Goal: Check status: Check status

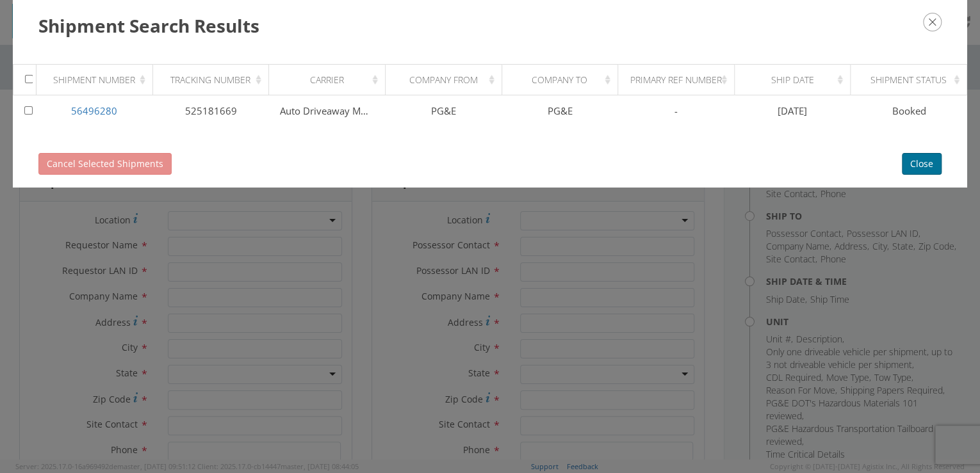
click at [928, 161] on button "Close" at bounding box center [922, 164] width 40 height 22
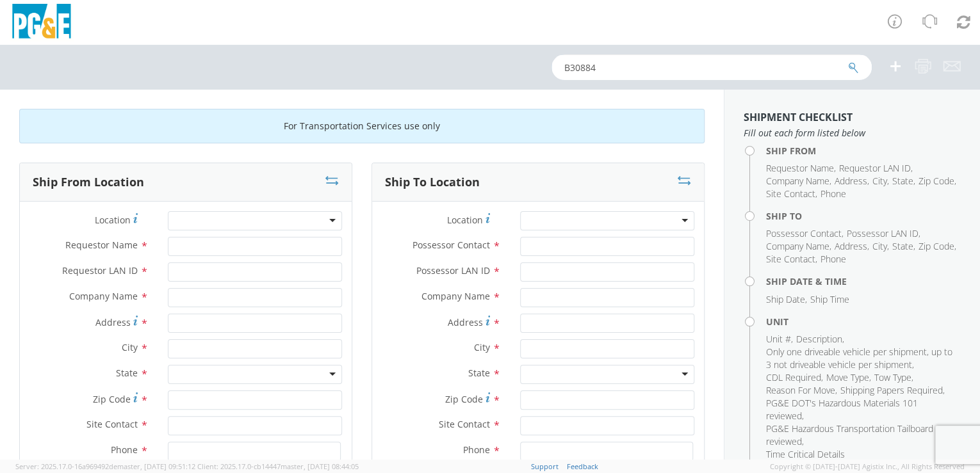
drag, startPoint x: 609, startPoint y: 65, endPoint x: 568, endPoint y: 68, distance: 40.5
click at [538, 64] on div "B30884" at bounding box center [490, 67] width 980 height 45
paste input "1608"
type input "B31608"
click at [851, 68] on icon "submit" at bounding box center [853, 68] width 11 height 12
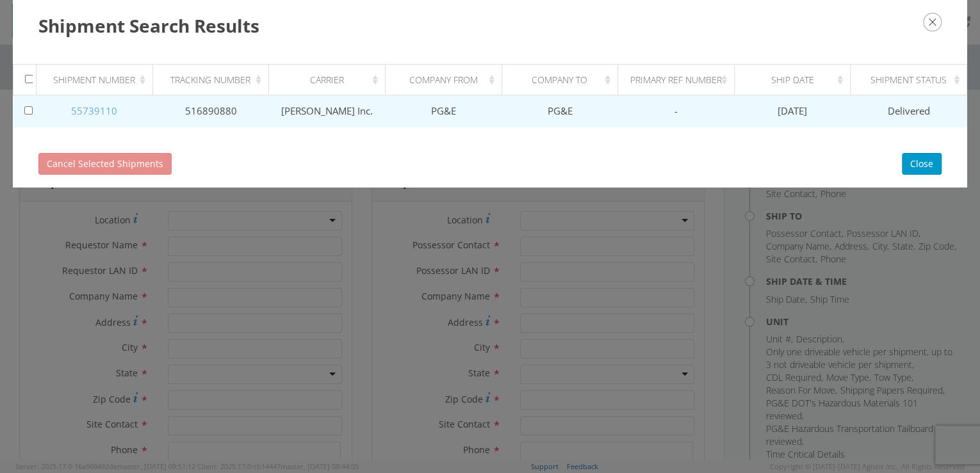
click at [97, 108] on link "55739110" at bounding box center [94, 110] width 46 height 13
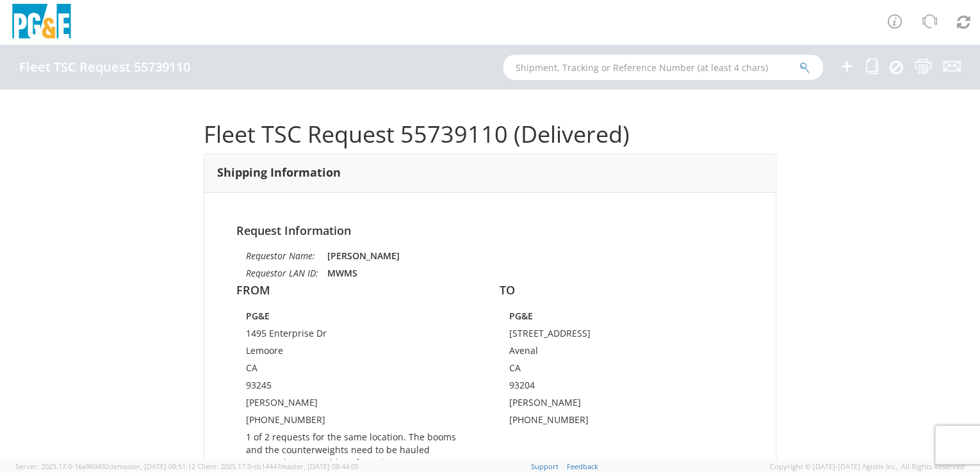
click at [564, 63] on input "text" at bounding box center [663, 67] width 320 height 26
type input "b35505"
click at [804, 66] on icon "submit" at bounding box center [804, 68] width 11 height 12
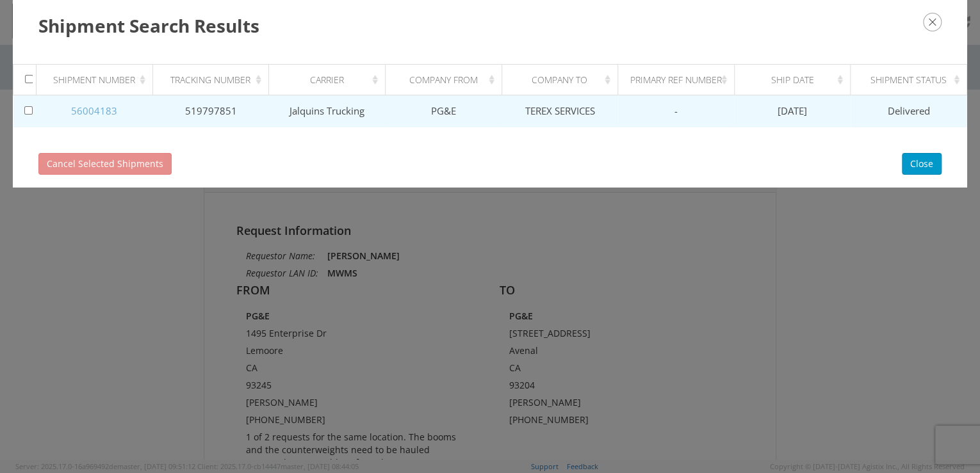
click at [90, 112] on link "56004183" at bounding box center [94, 110] width 46 height 13
